Goal: Download file/media

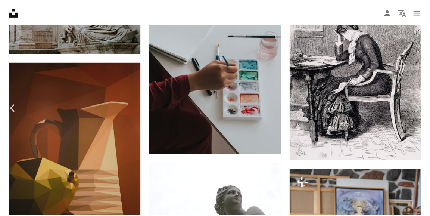
scroll to position [14669, 0]
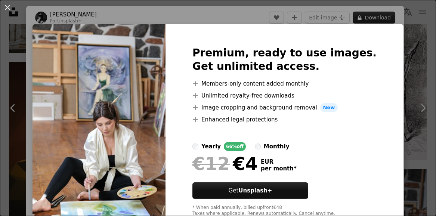
click at [373, 18] on div "An X shape Premium, ready to use images. Get unlimited access. A plus sign Memb…" at bounding box center [218, 108] width 436 height 216
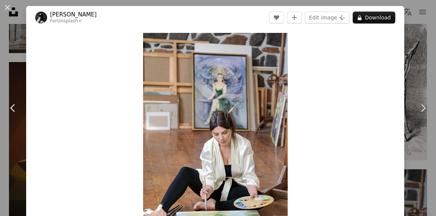
click at [415, 49] on div "An X shape Chevron left Chevron right [PERSON_NAME] For Unsplash+ A heart A plu…" at bounding box center [218, 108] width 436 height 216
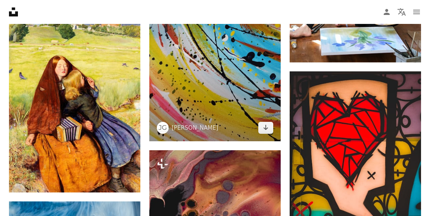
scroll to position [14825, 0]
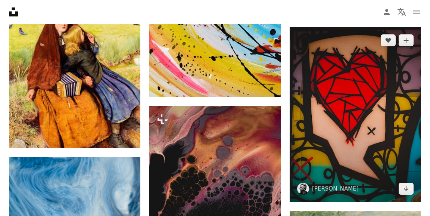
click at [375, 97] on img at bounding box center [355, 114] width 131 height 175
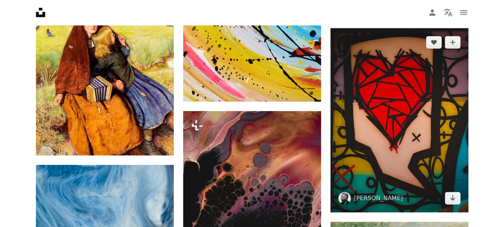
scroll to position [14818, 0]
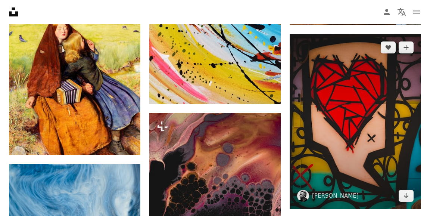
click at [346, 120] on img at bounding box center [355, 121] width 131 height 175
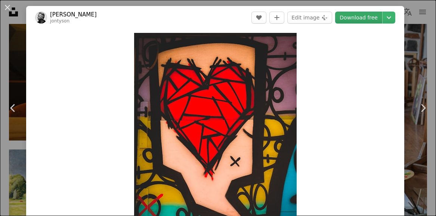
click at [365, 19] on link "Download free" at bounding box center [358, 18] width 47 height 12
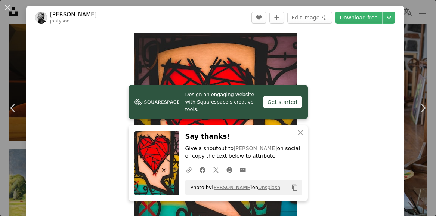
click at [408, 48] on div "An X shape Chevron left Chevron right [PERSON_NAME] A heart A plus sign Edit im…" at bounding box center [218, 108] width 436 height 216
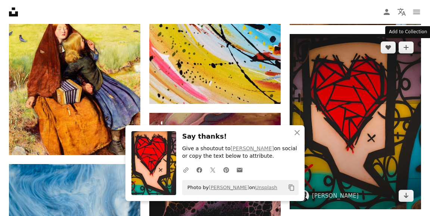
click at [296, 7] on nav "Unsplash logo Unsplash Home A photo Pen Tool A compass A stack of folders Downl…" at bounding box center [215, 12] width 430 height 24
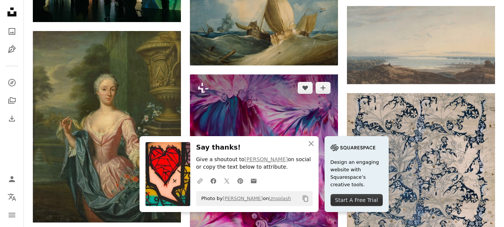
scroll to position [14930, 0]
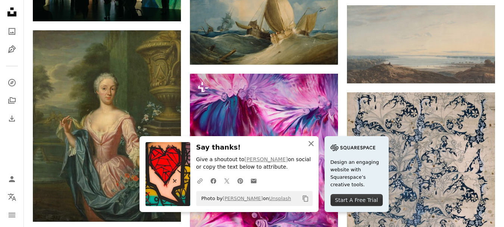
click at [309, 142] on icon "An X shape" at bounding box center [311, 143] width 9 height 9
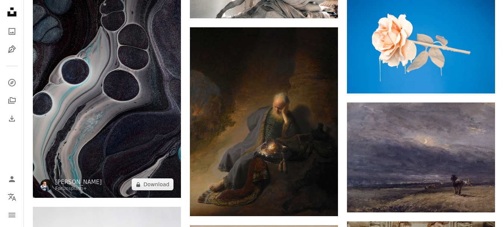
scroll to position [22641, 0]
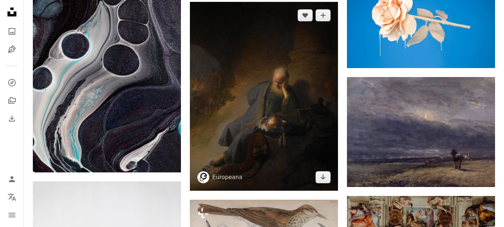
click at [241, 135] on img at bounding box center [264, 96] width 148 height 188
click at [250, 128] on img at bounding box center [264, 96] width 148 height 188
click at [218, 177] on link "Europeana" at bounding box center [227, 176] width 30 height 7
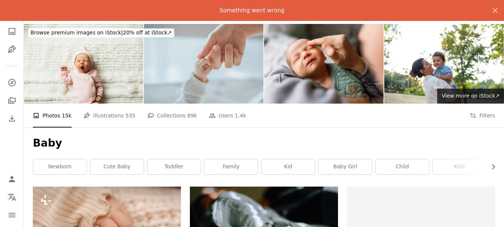
scroll to position [523, 0]
